Goal: Task Accomplishment & Management: Manage account settings

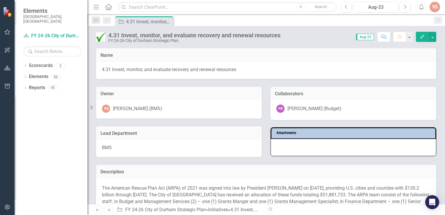
click at [421, 35] on icon "Edit" at bounding box center [421, 37] width 5 height 4
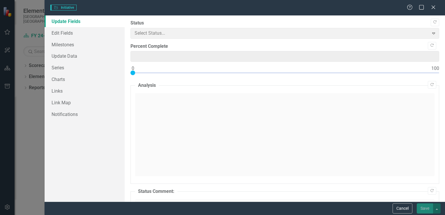
type input "100"
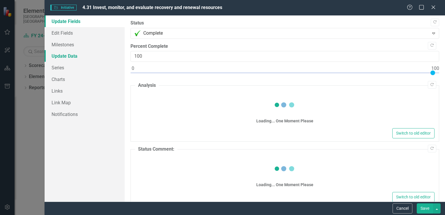
click at [65, 55] on link "Update Data" at bounding box center [85, 56] width 80 height 12
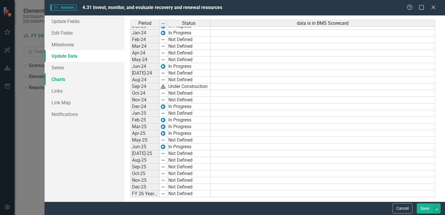
click at [59, 82] on link "Charts" at bounding box center [85, 79] width 80 height 12
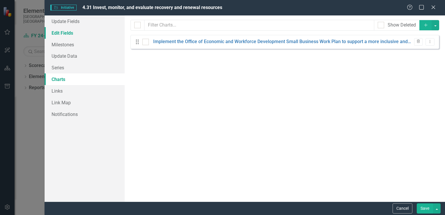
click at [65, 30] on link "Edit Fields" at bounding box center [85, 33] width 80 height 12
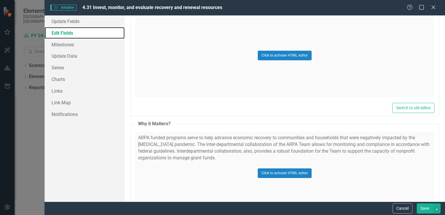
scroll to position [2921, 0]
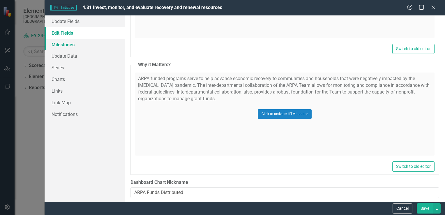
click at [66, 45] on link "Milestones" at bounding box center [85, 45] width 80 height 12
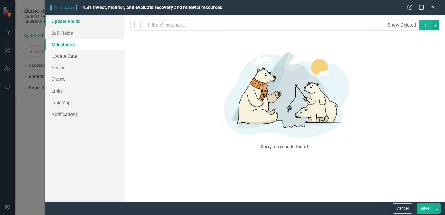
click at [68, 23] on link "Update Fields" at bounding box center [85, 21] width 80 height 12
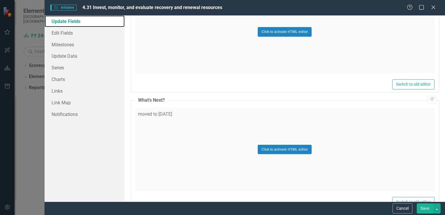
scroll to position [1219, 0]
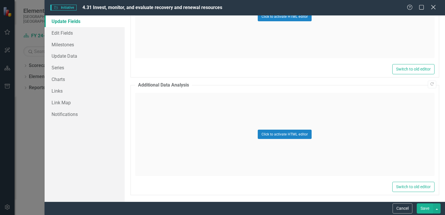
click at [432, 4] on icon "Close" at bounding box center [432, 7] width 7 height 6
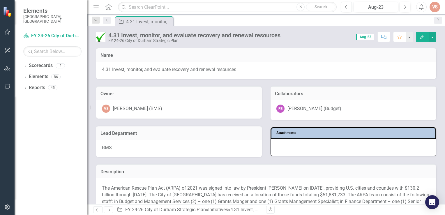
click at [108, 54] on h3 "Name" at bounding box center [265, 55] width 331 height 5
click at [141, 23] on div "4.31 Invest, monitor, and evaluate recovery and renewal resources" at bounding box center [145, 21] width 38 height 7
click at [45, 62] on link "Scorecards" at bounding box center [41, 65] width 24 height 7
click at [279, 66] on div "4.31 Invest, monitor, and evaluate recovery and renewal resources" at bounding box center [266, 70] width 340 height 17
click at [435, 39] on button "button" at bounding box center [432, 37] width 8 height 10
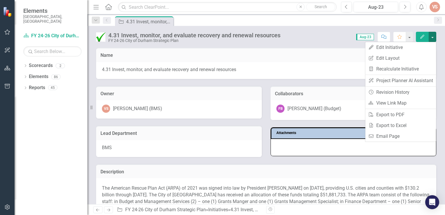
click at [328, 36] on div "Score: 0.00 Aug-23 Completed Comment Favorite Edit" at bounding box center [359, 37] width 153 height 10
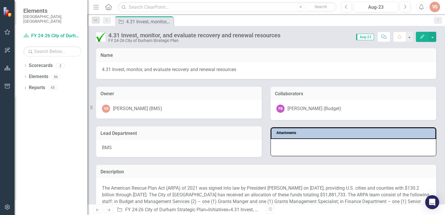
click at [243, 99] on div "Owner VS [PERSON_NAME] (BMS)" at bounding box center [179, 102] width 166 height 33
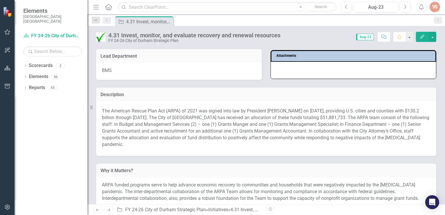
scroll to position [262, 0]
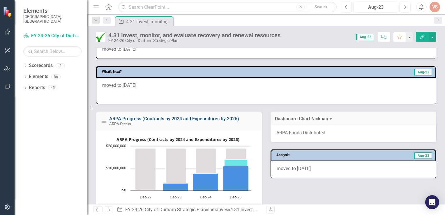
click at [134, 118] on link "ARPA Progress (Contracts by 2024 and Expenditures by 2026)" at bounding box center [174, 119] width 130 height 6
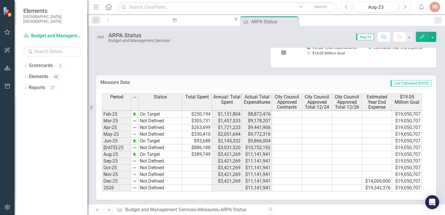
scroll to position [207, 0]
click at [202, 153] on tbody "Feb-24 On Target $552,461 $1,052,461 $4,243,785 $19,050,707 Mar-24 Not Defined …" at bounding box center [262, 110] width 320 height 161
click at [206, 137] on td "$93,688" at bounding box center [197, 140] width 30 height 7
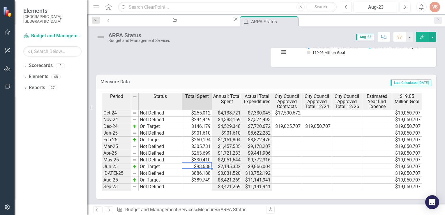
scroll to position [220, 0]
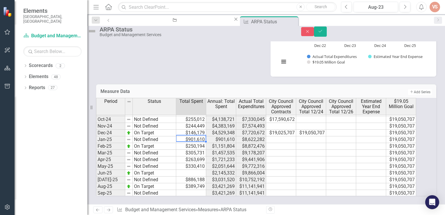
click at [198, 136] on td "$901,610" at bounding box center [191, 139] width 30 height 7
click at [197, 143] on td "$250,194" at bounding box center [191, 146] width 30 height 7
click at [197, 136] on td "$901,610" at bounding box center [191, 139] width 30 height 7
click at [314, 31] on button "Close" at bounding box center [307, 31] width 13 height 9
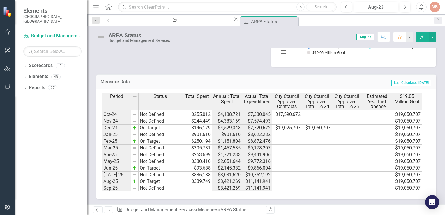
click at [421, 37] on icon "Edit" at bounding box center [421, 37] width 5 height 4
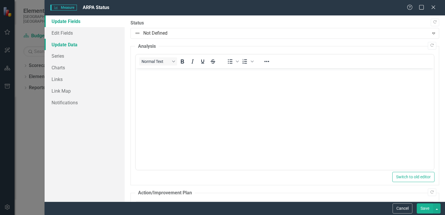
scroll to position [0, 0]
click at [433, 6] on icon "Close" at bounding box center [432, 7] width 7 height 6
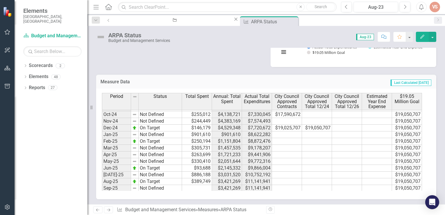
click at [200, 139] on td "$250,194" at bounding box center [197, 141] width 30 height 7
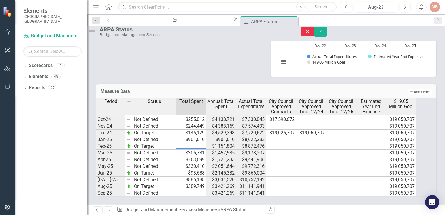
click at [314, 32] on button "Close" at bounding box center [307, 31] width 13 height 9
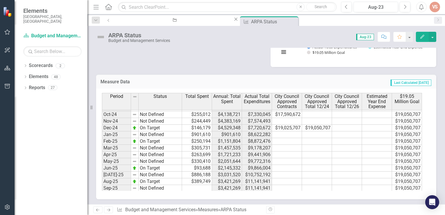
click at [201, 134] on td "$901,610" at bounding box center [197, 134] width 30 height 7
click at [199, 145] on td "$305,731" at bounding box center [197, 148] width 30 height 7
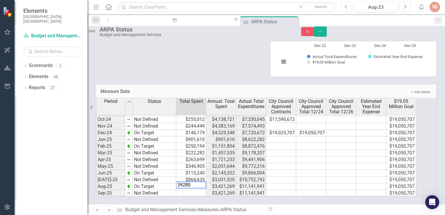
type textarea "392801"
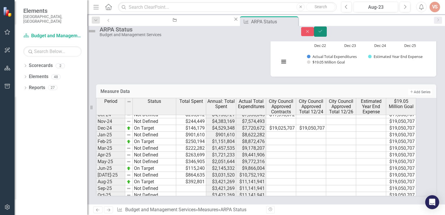
click at [327, 36] on button "Save" at bounding box center [320, 31] width 13 height 10
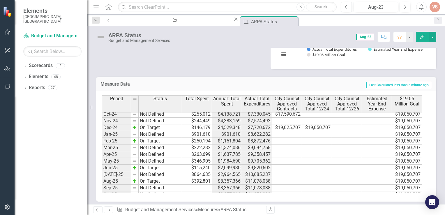
scroll to position [207, 0]
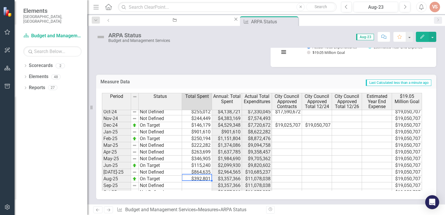
click at [208, 176] on td "$392,801" at bounding box center [197, 179] width 30 height 7
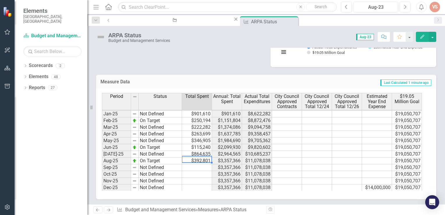
scroll to position [240, 0]
